Goal: Task Accomplishment & Management: Use online tool/utility

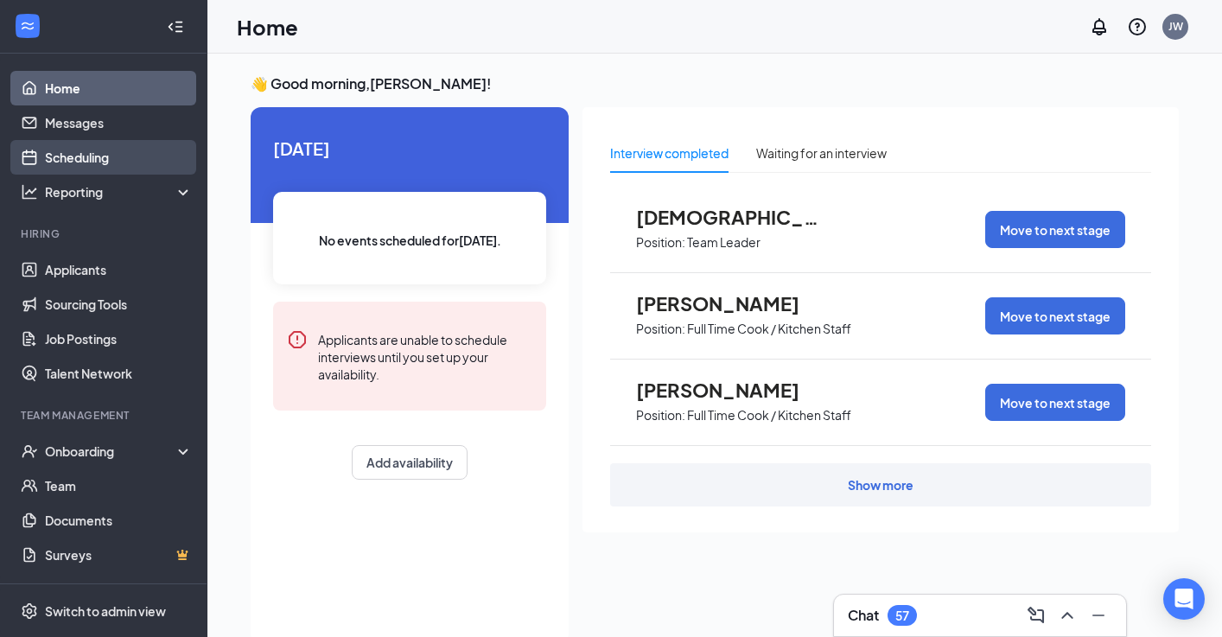
click at [118, 174] on link "Scheduling" at bounding box center [119, 157] width 148 height 35
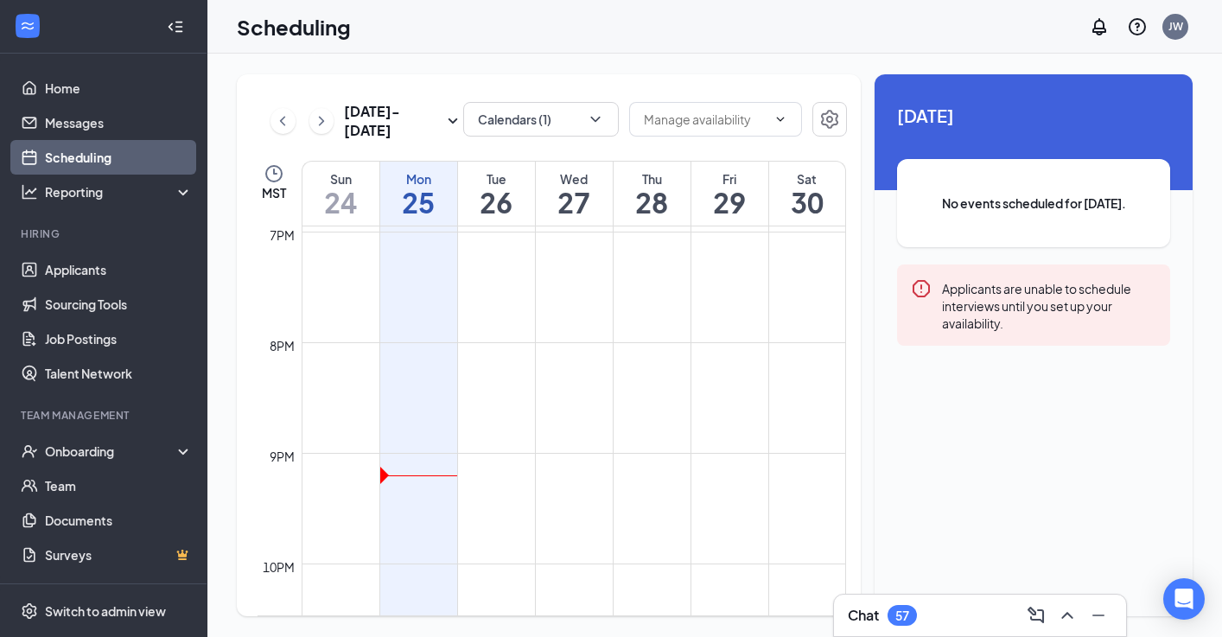
scroll to position [2107, 0]
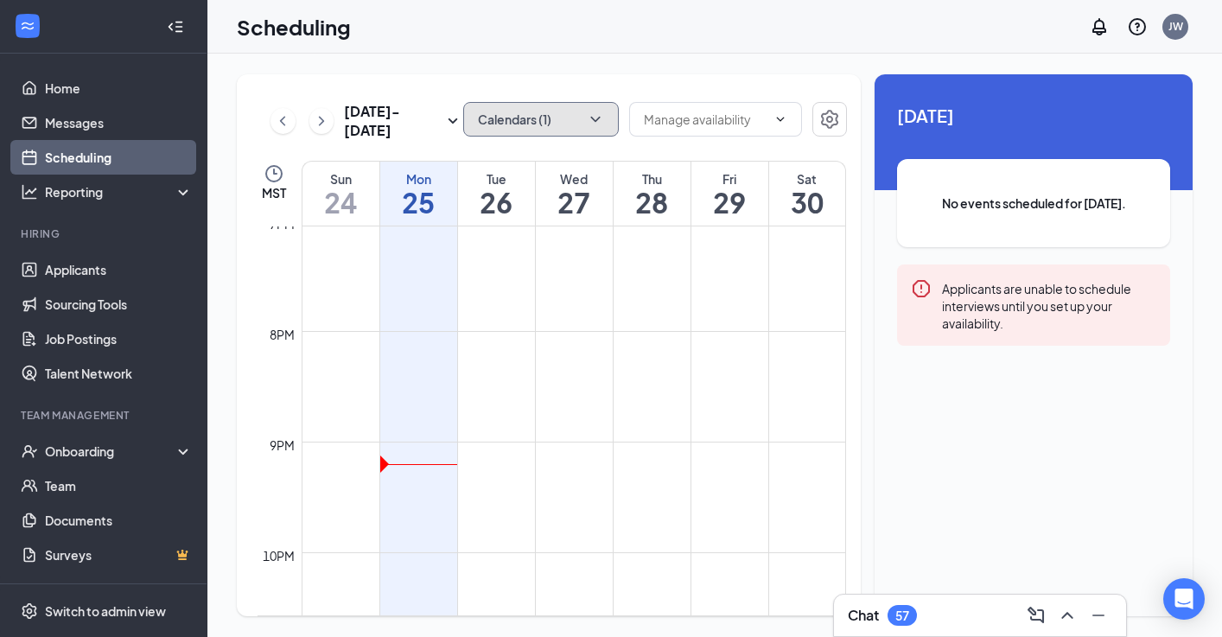
click at [545, 105] on button "Calendars (1)" at bounding box center [541, 119] width 156 height 35
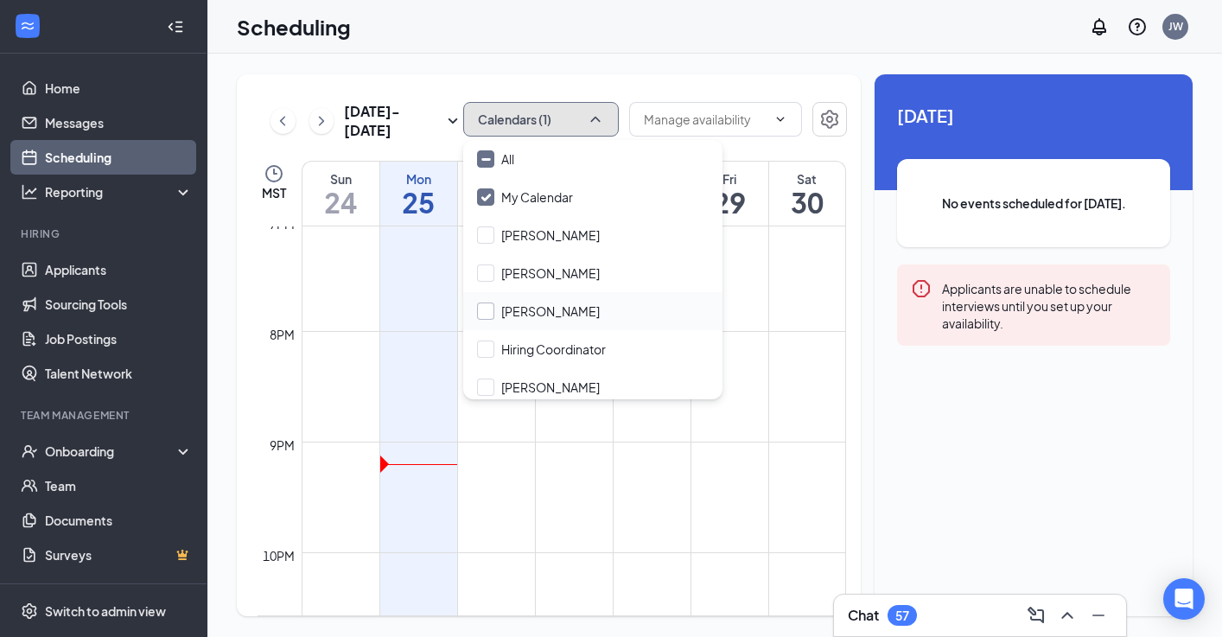
scroll to position [24, 0]
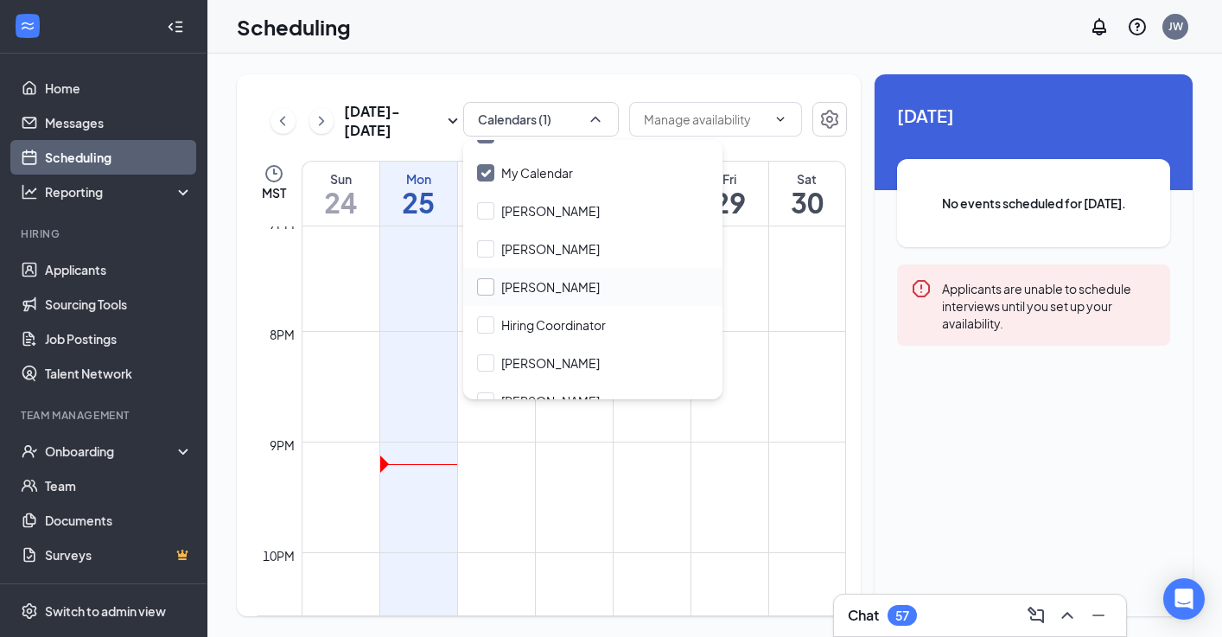
click at [490, 279] on input "[PERSON_NAME]" at bounding box center [538, 286] width 123 height 17
checkbox input "true"
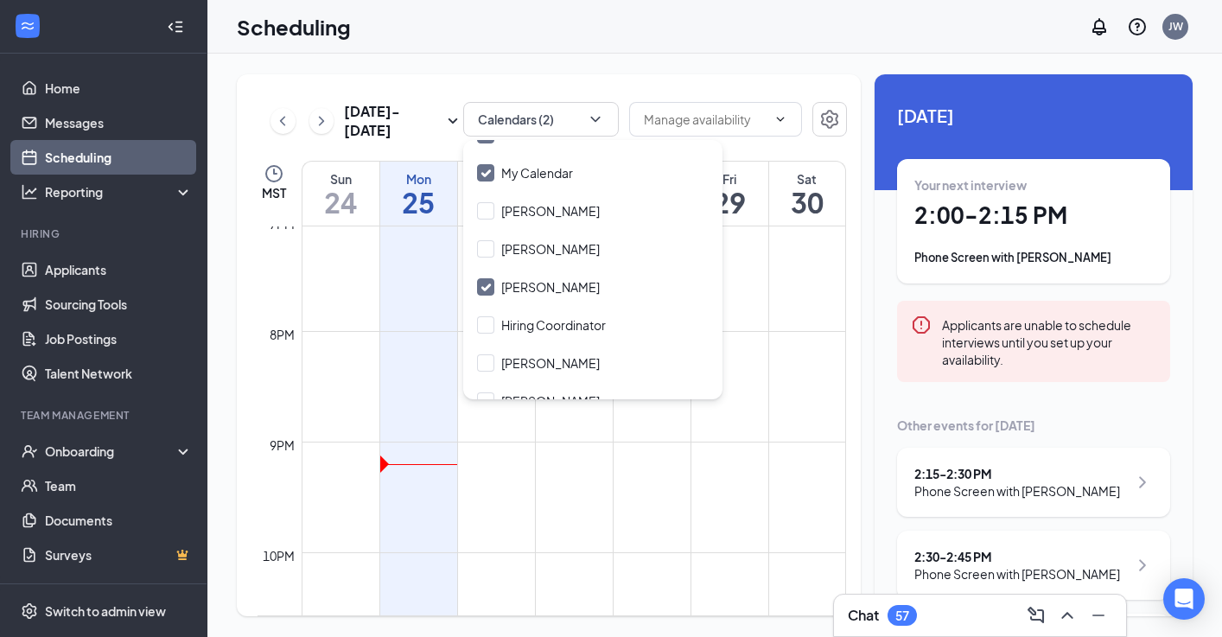
click at [503, 454] on td at bounding box center [574, 455] width 544 height 28
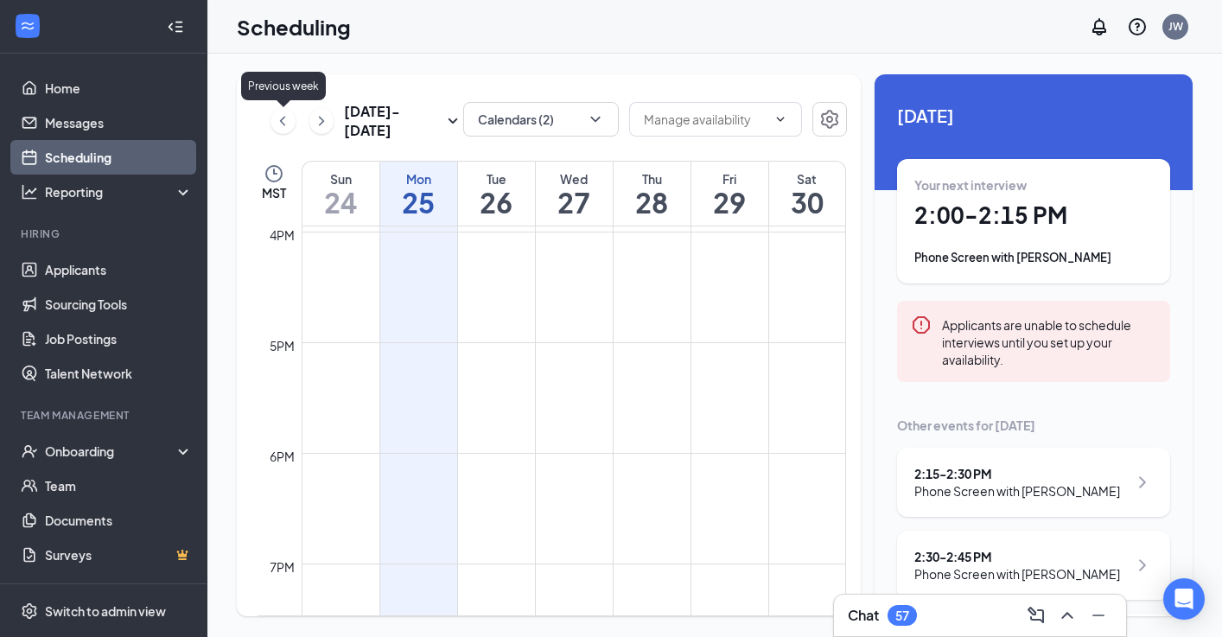
click at [282, 127] on icon "ChevronLeft" at bounding box center [282, 121] width 17 height 21
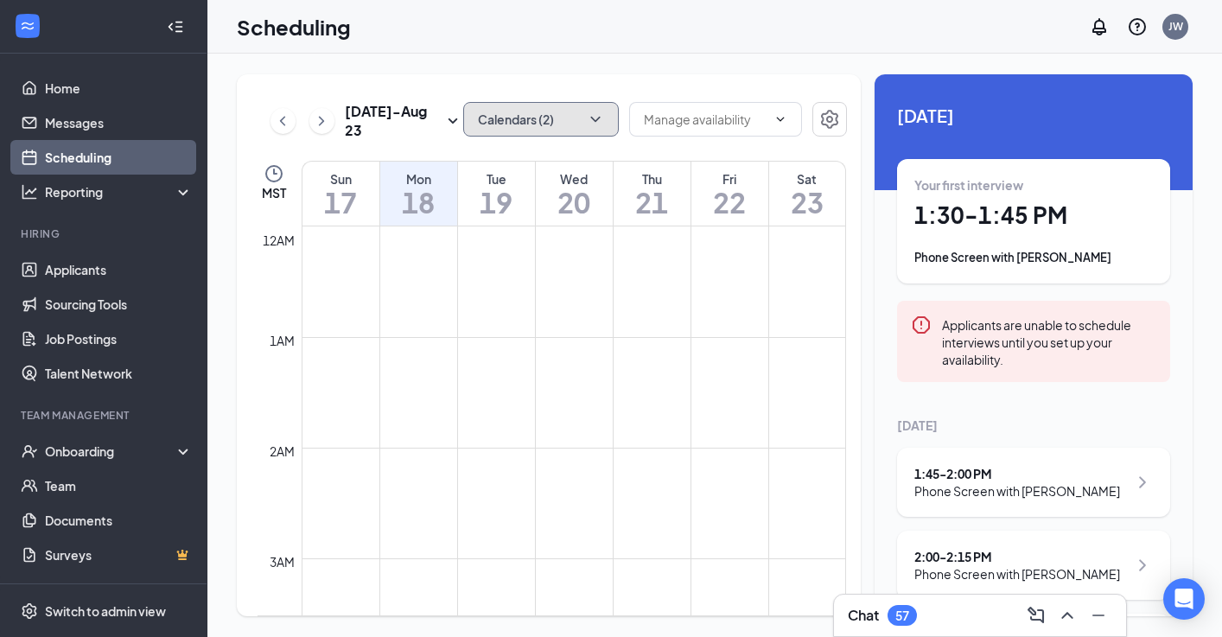
click at [582, 126] on button "Calendars (2)" at bounding box center [541, 119] width 156 height 35
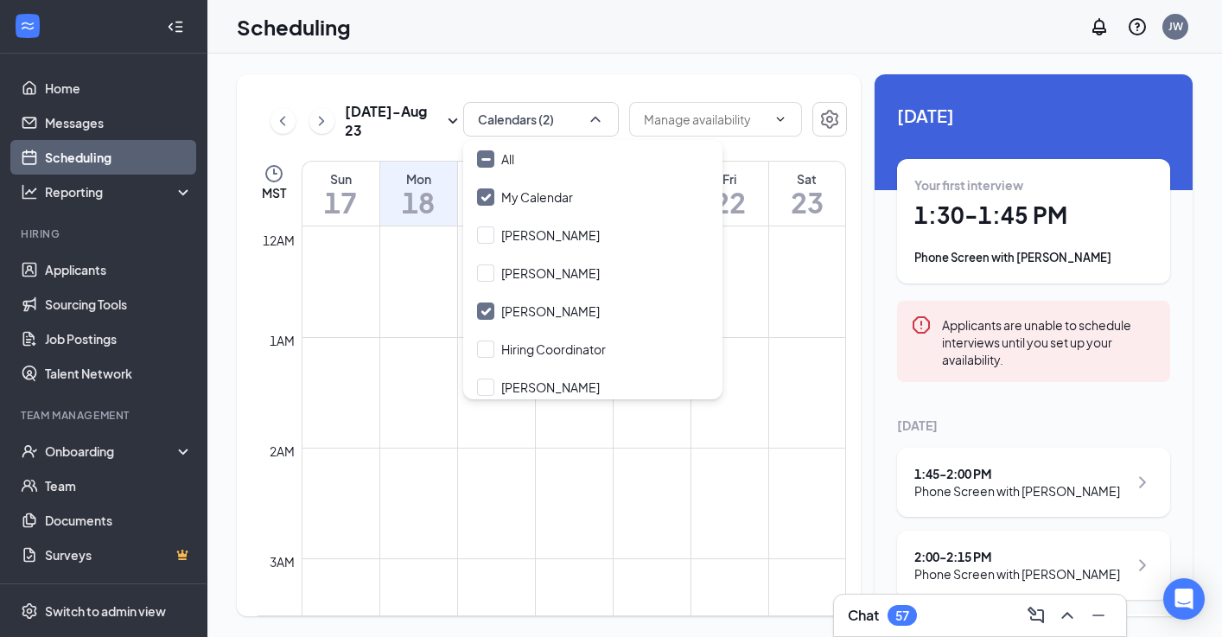
click at [475, 53] on div "Scheduling JW" at bounding box center [714, 27] width 1014 height 54
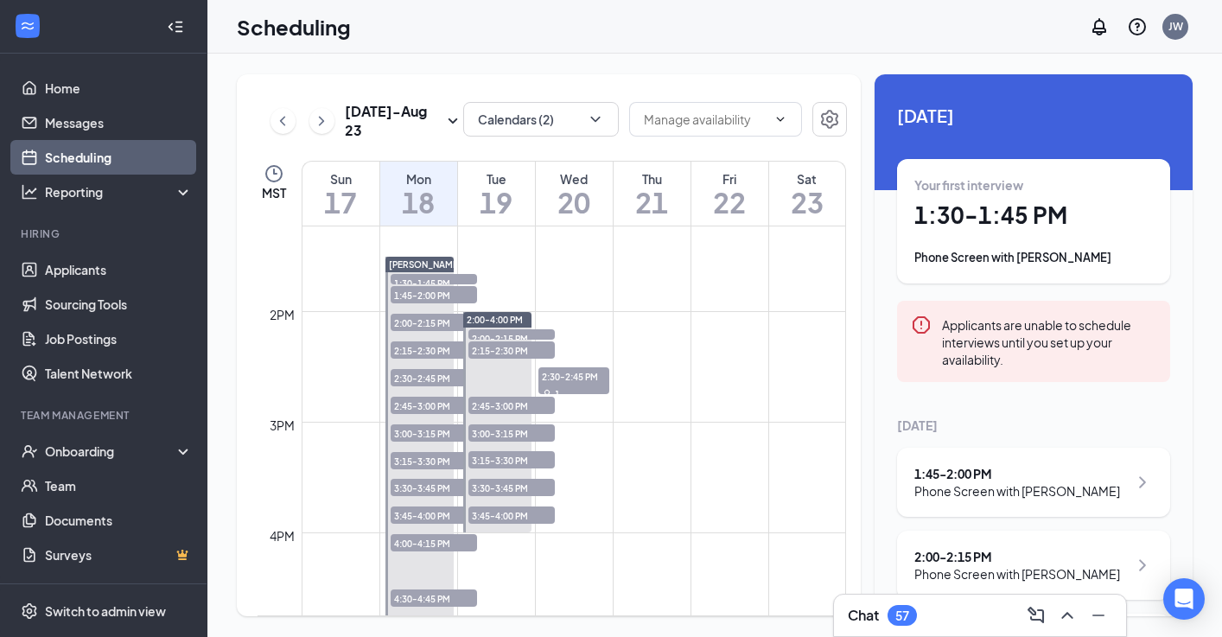
scroll to position [1446, 0]
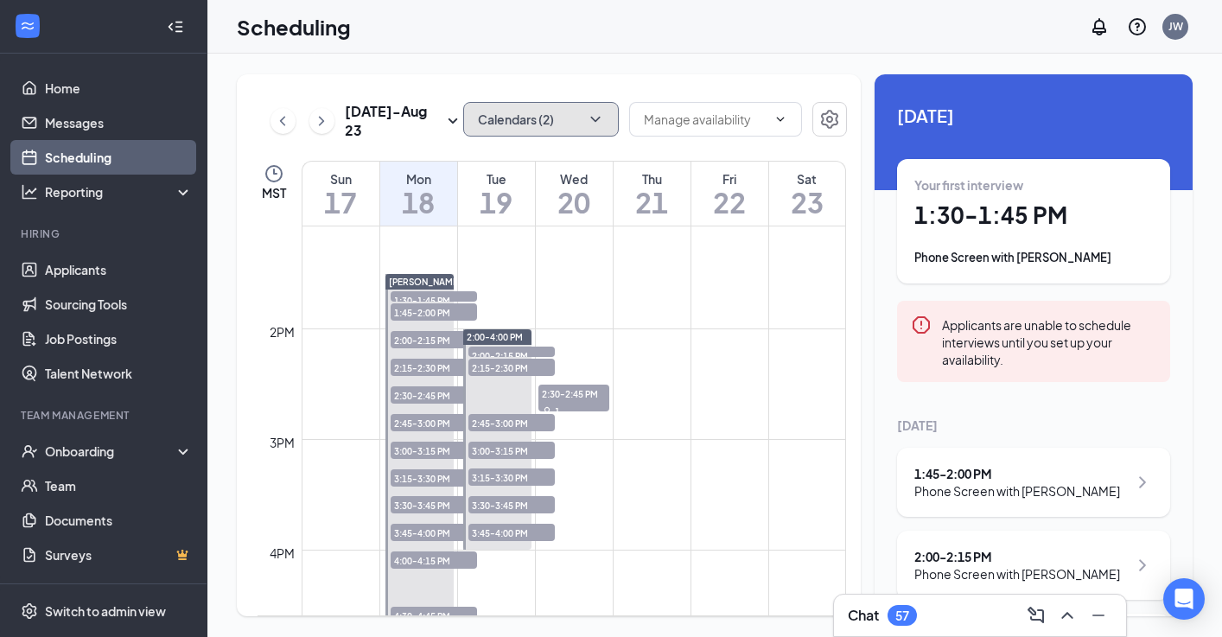
click at [557, 113] on button "Calendars (2)" at bounding box center [541, 119] width 156 height 35
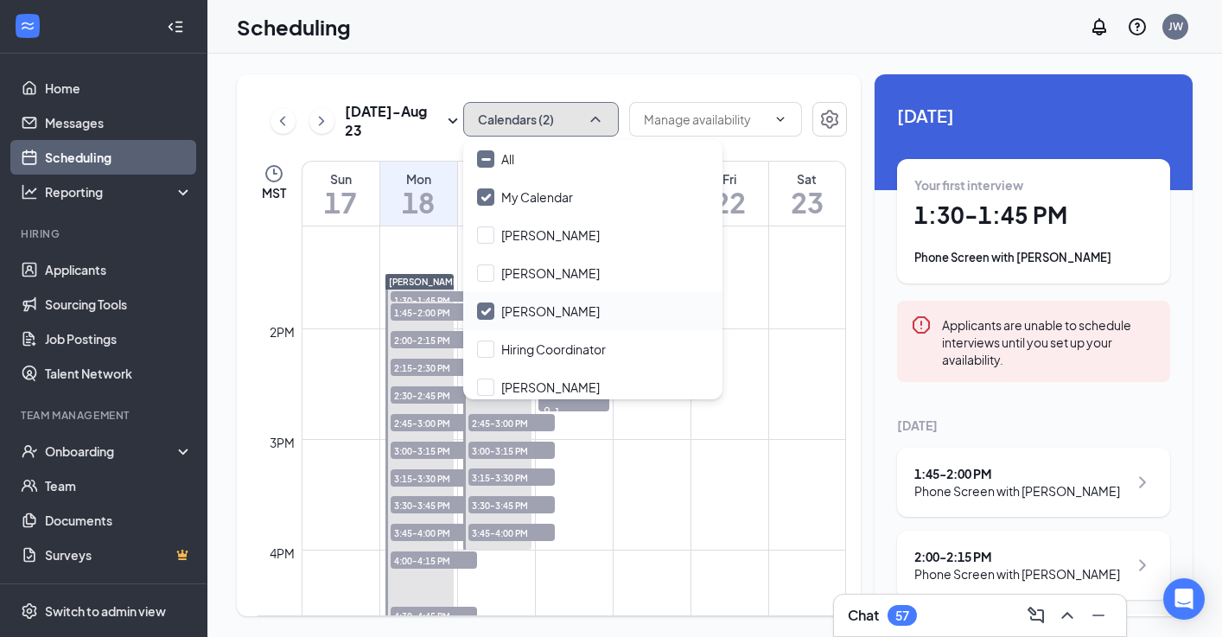
scroll to position [13, 0]
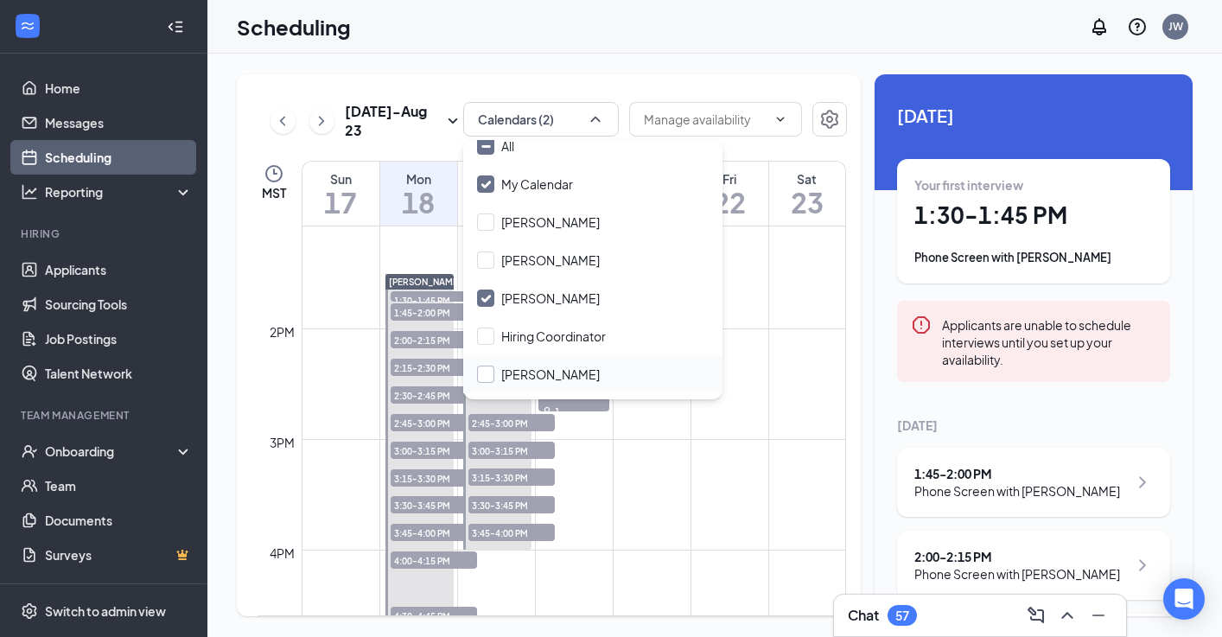
click at [485, 367] on input "[PERSON_NAME]" at bounding box center [538, 373] width 123 height 17
checkbox input "true"
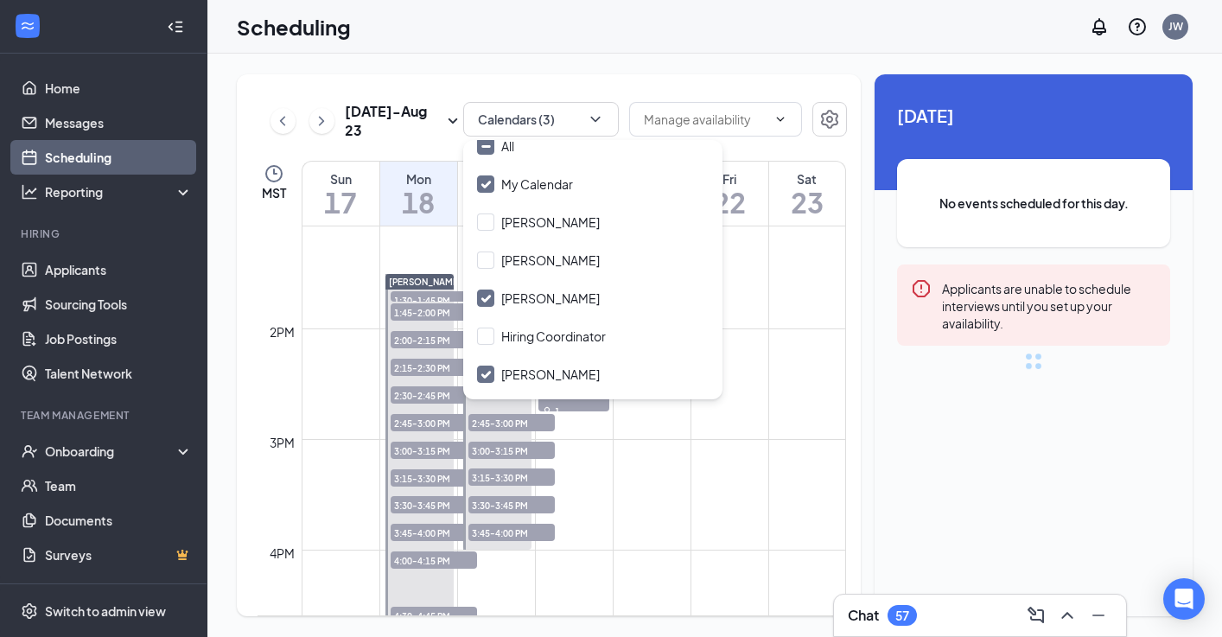
click at [693, 534] on td at bounding box center [574, 536] width 544 height 28
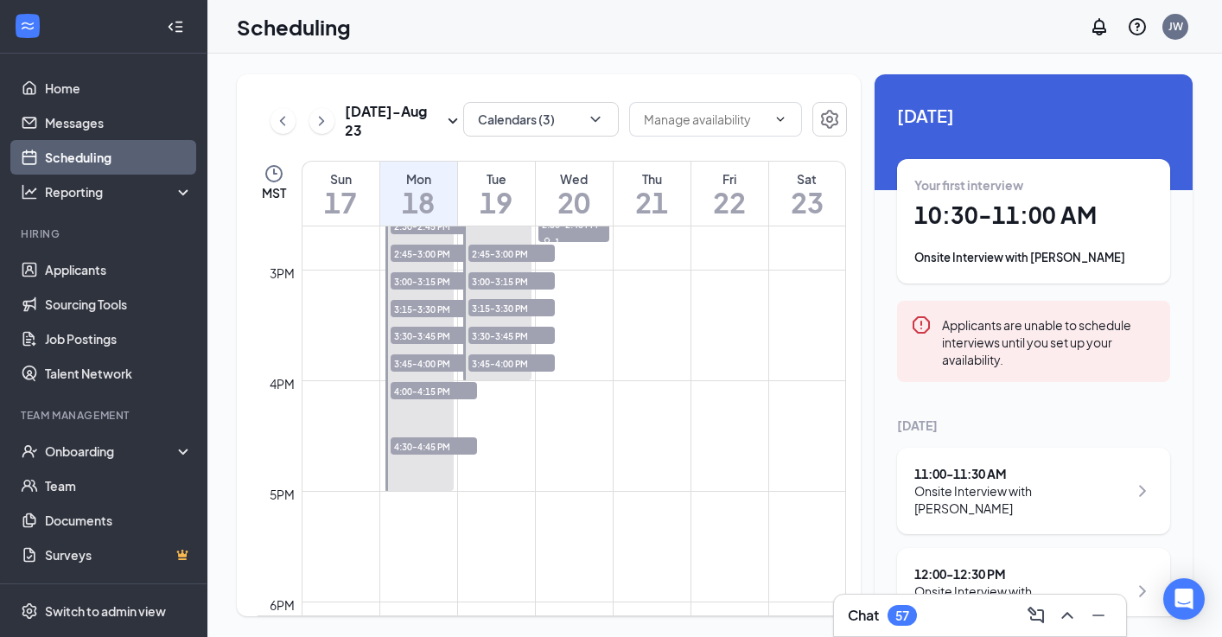
scroll to position [1610, 0]
